Goal: Communication & Community: Participate in discussion

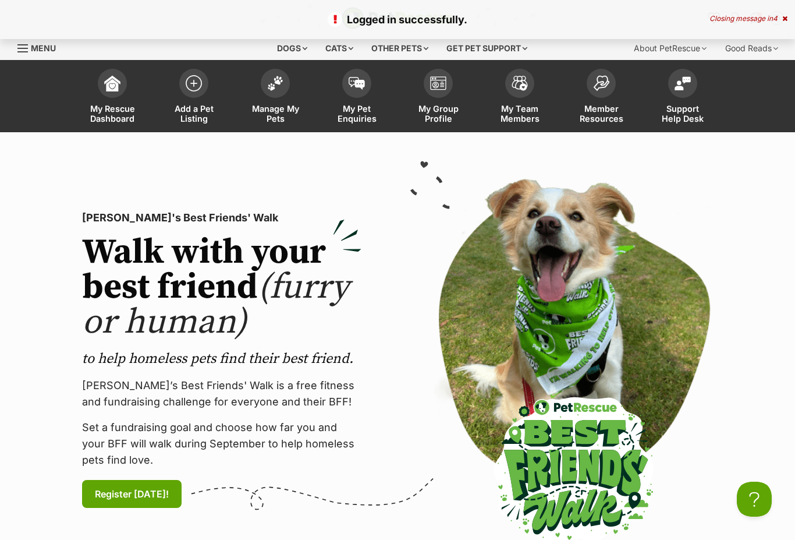
click at [356, 88] on span at bounding box center [356, 83] width 29 height 29
click at [360, 77] on img at bounding box center [357, 83] width 16 height 13
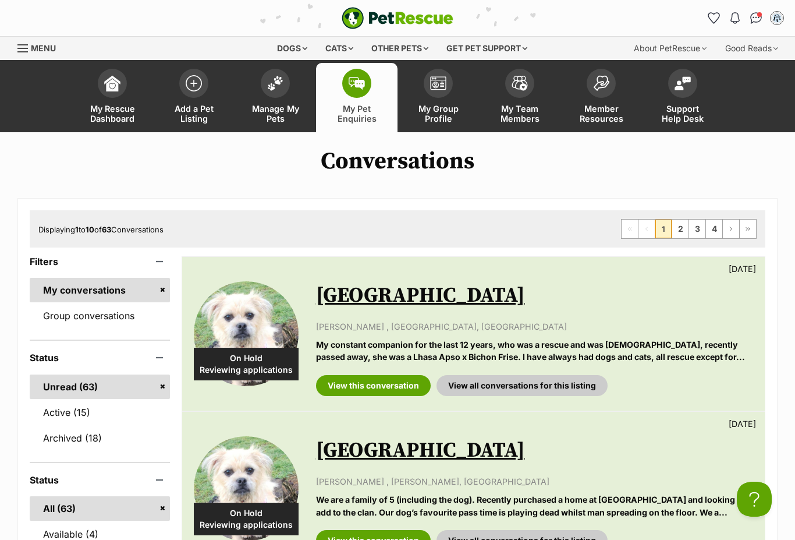
click at [377, 394] on link "View this conversation" at bounding box center [373, 385] width 115 height 21
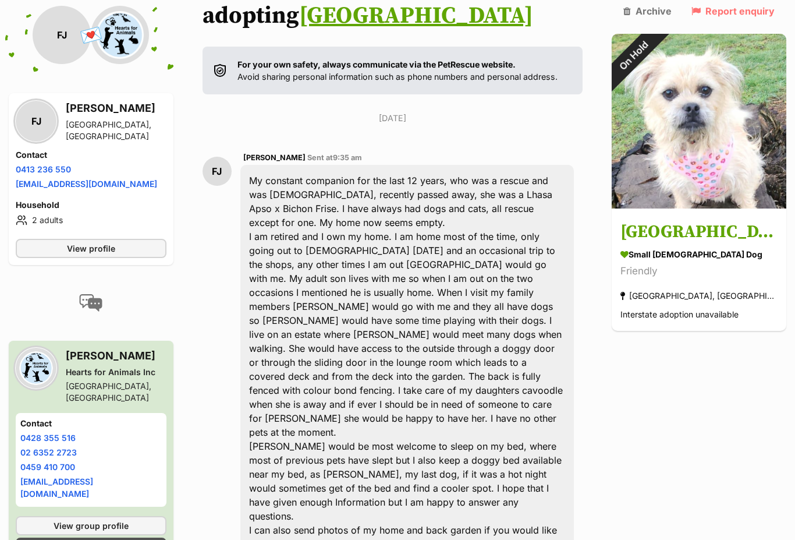
scroll to position [247, 0]
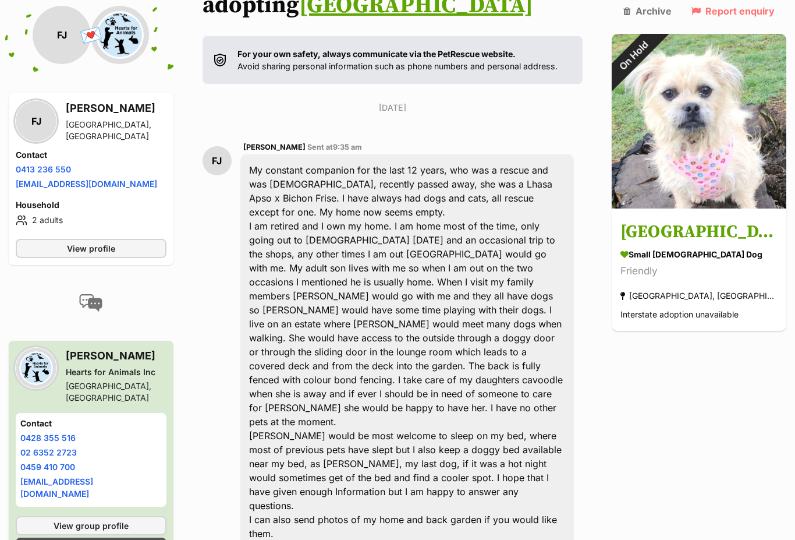
click at [424, 441] on div "My constant companion for the last 12 years, who was a rescue and was 14 years …" at bounding box center [407, 351] width 334 height 395
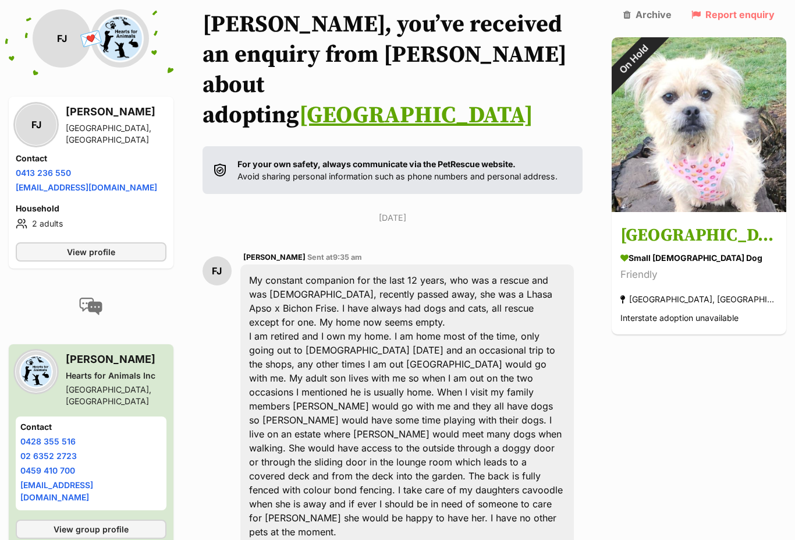
scroll to position [136, 0]
